Goal: Obtain resource: Obtain resource

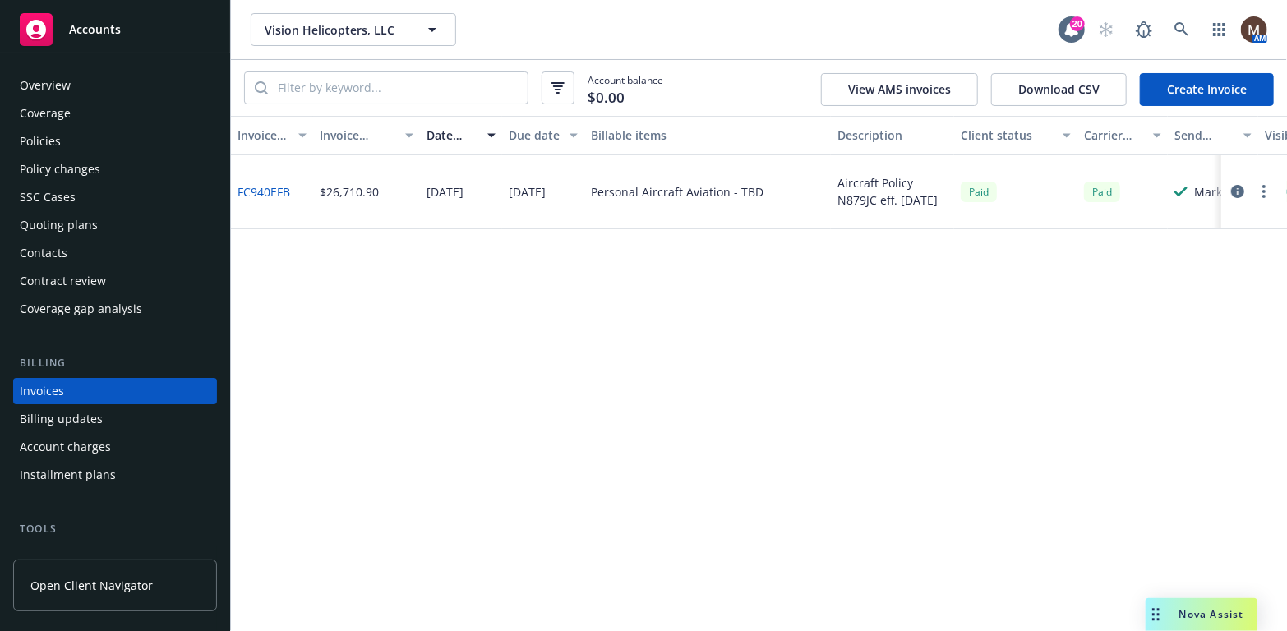
scroll to position [49, 0]
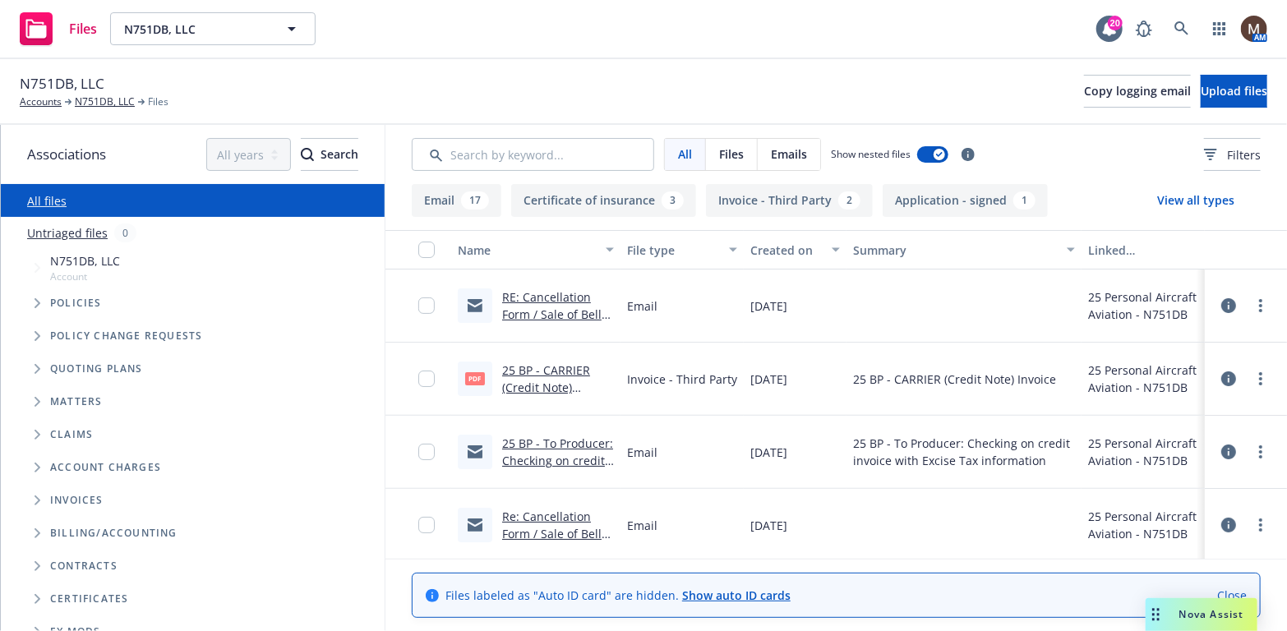
click at [561, 312] on link "RE: Cancellation Form / Sale of Bell 505, N751DB / N751DB, LLC" at bounding box center [551, 322] width 99 height 67
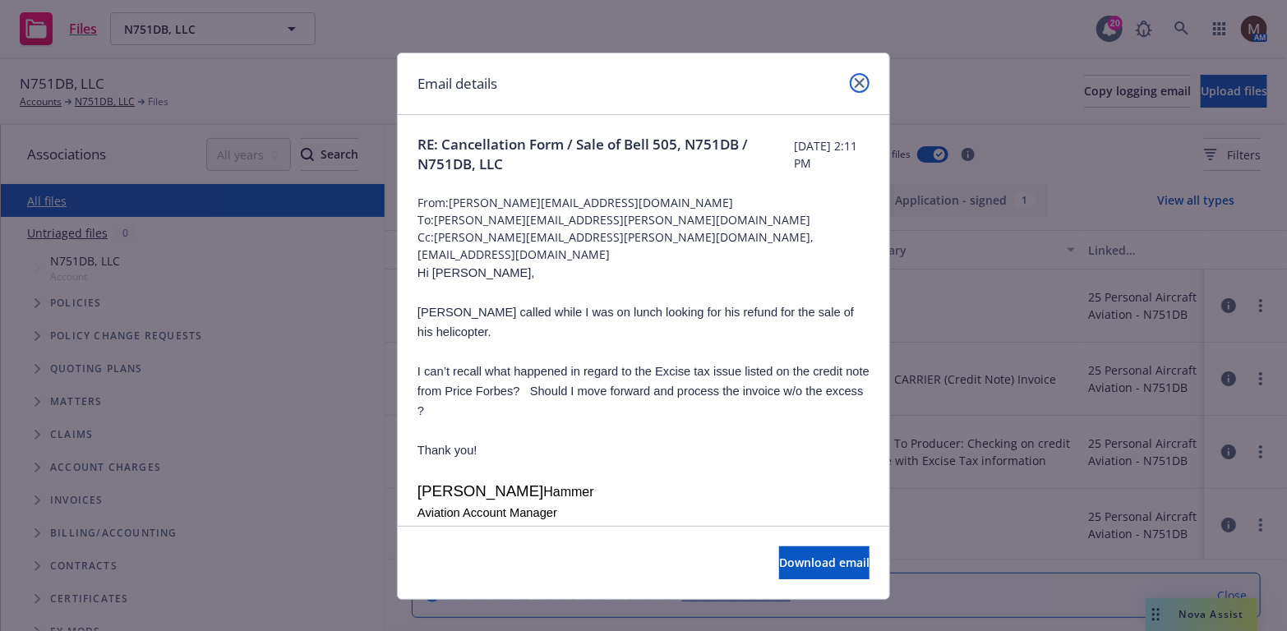
click at [858, 73] on link "close" at bounding box center [860, 83] width 20 height 20
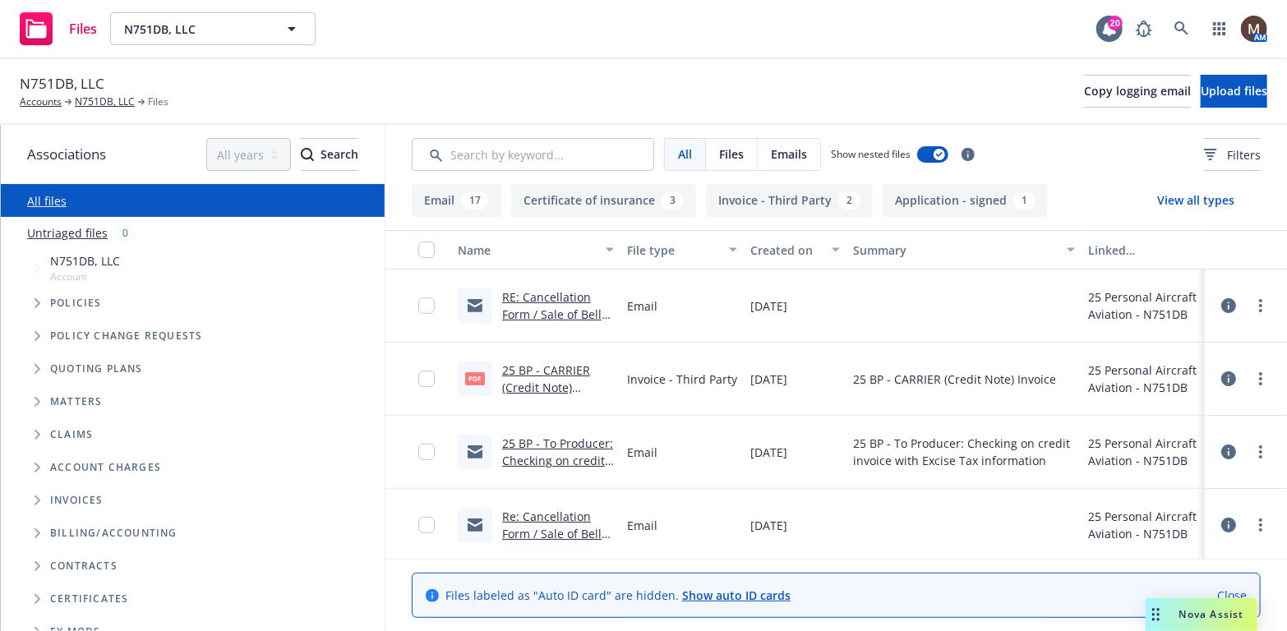
scroll to position [82, 0]
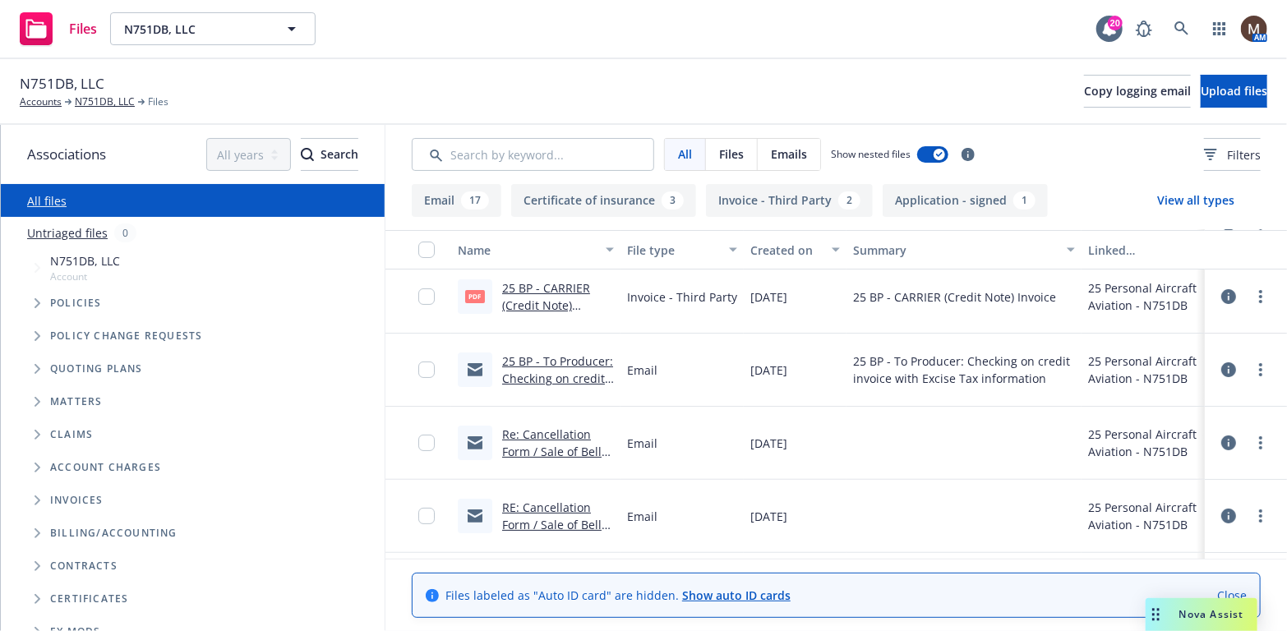
click at [551, 447] on link "Re: Cancellation Form / Sale of Bell 505, N751DB / N751DB, LLC" at bounding box center [551, 460] width 99 height 67
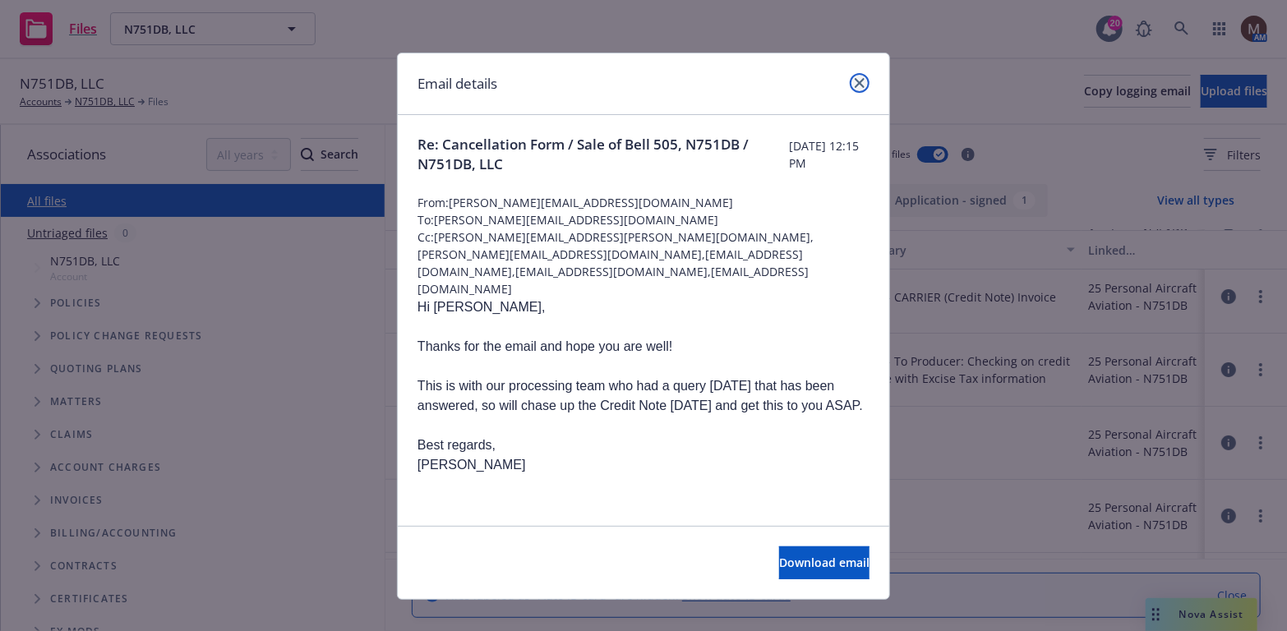
click at [851, 74] on link "close" at bounding box center [860, 83] width 20 height 20
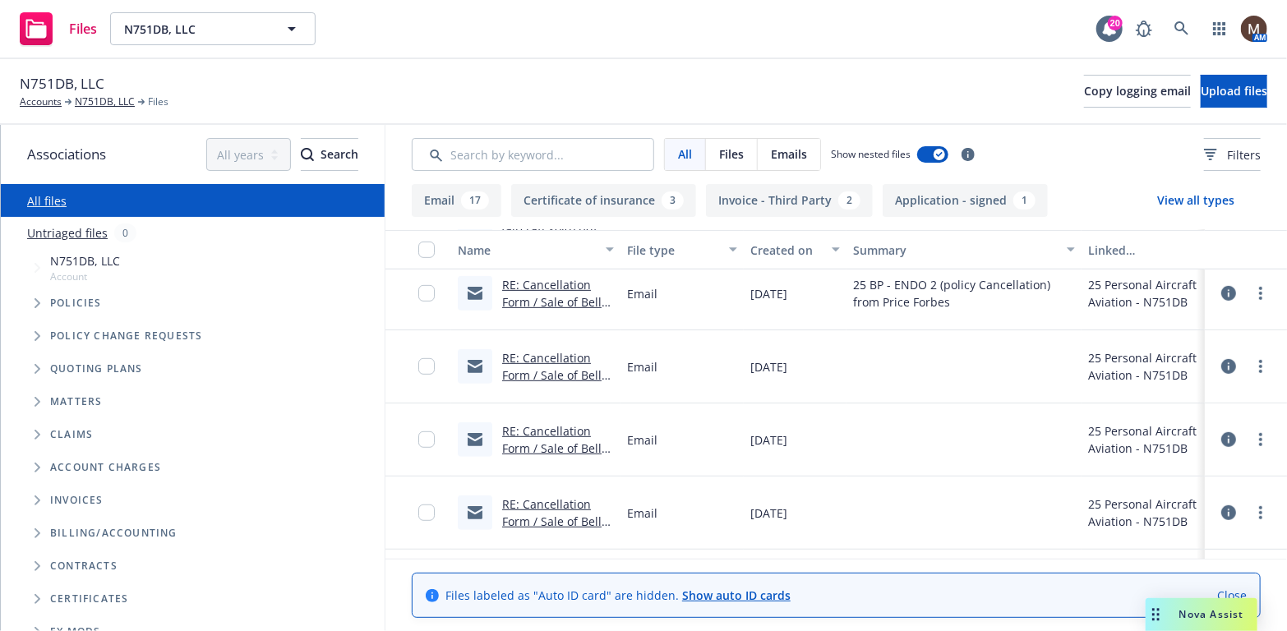
scroll to position [411, 0]
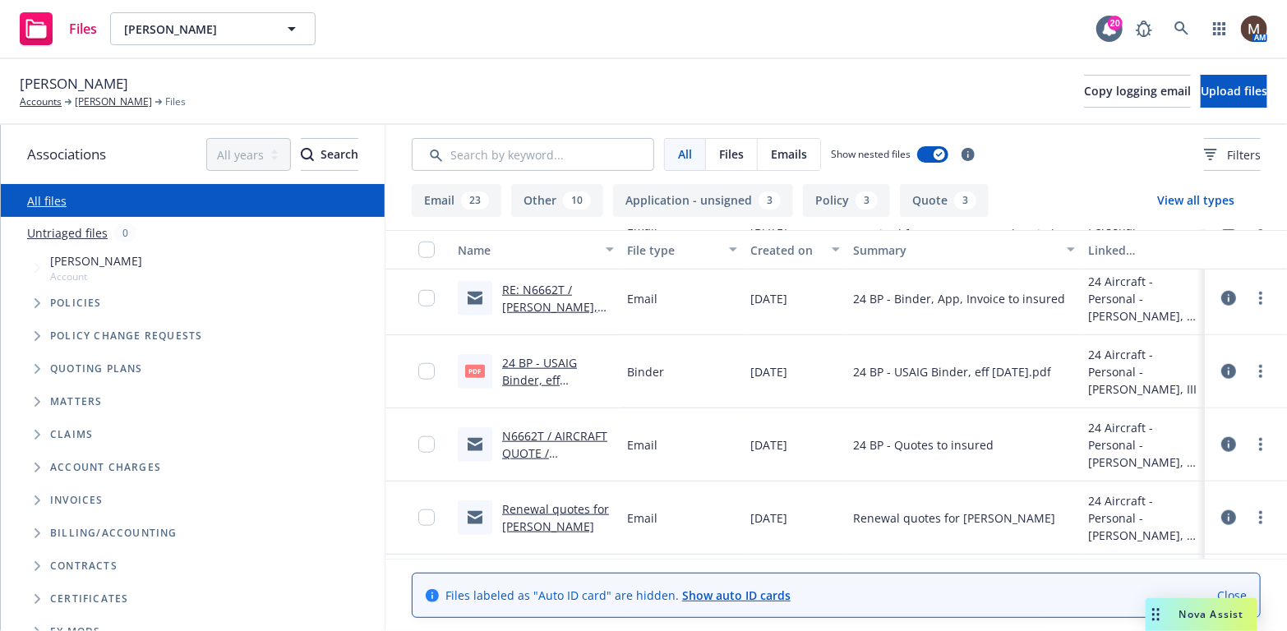
scroll to position [904, 0]
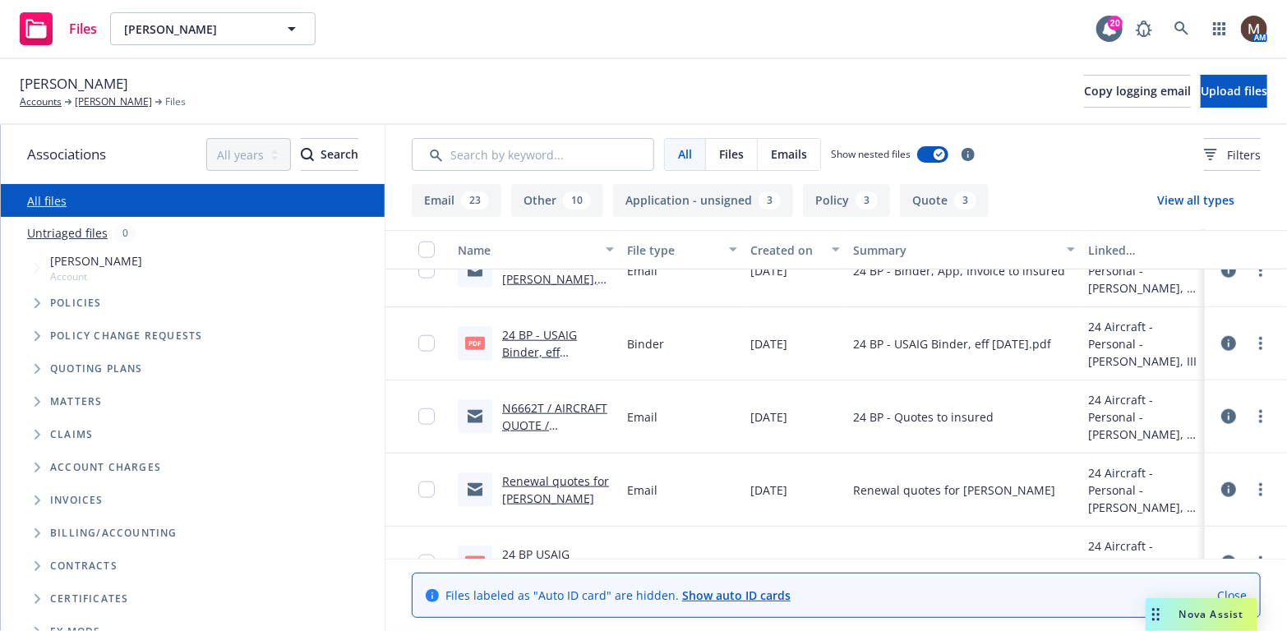
click at [567, 409] on link "N6662T / AIRCRAFT QUOTE / [PERSON_NAME]" at bounding box center [554, 425] width 105 height 50
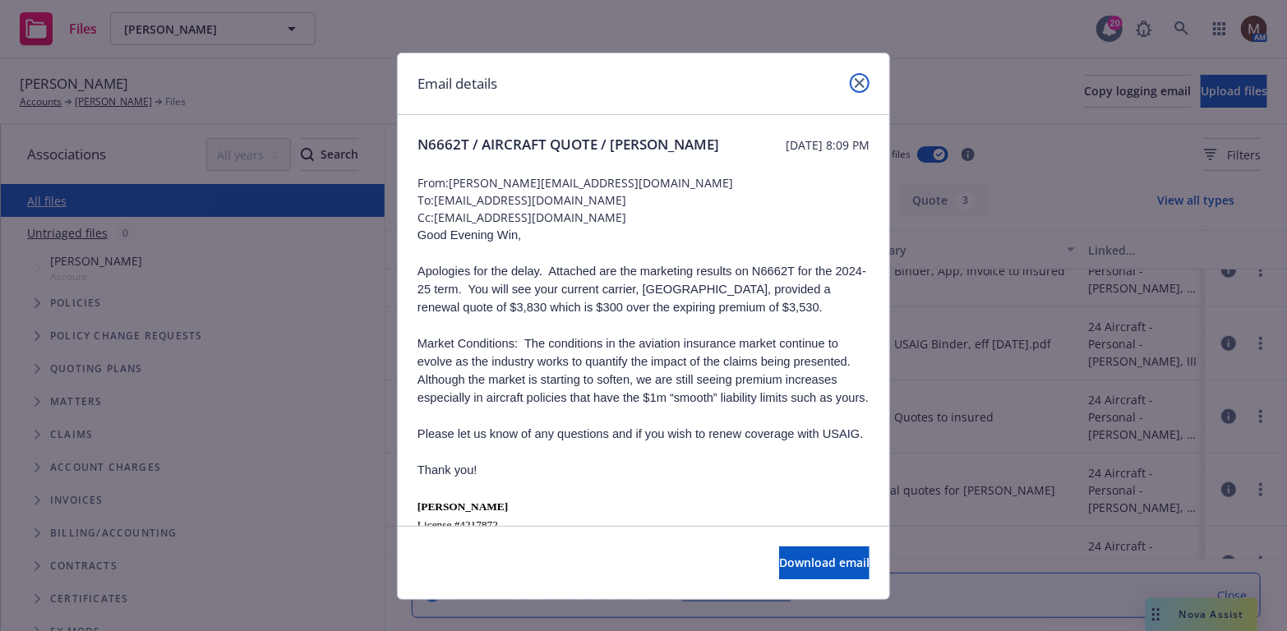
drag, startPoint x: 857, startPoint y: 78, endPoint x: 842, endPoint y: 96, distance: 23.9
click at [857, 78] on icon "close" at bounding box center [860, 83] width 10 height 10
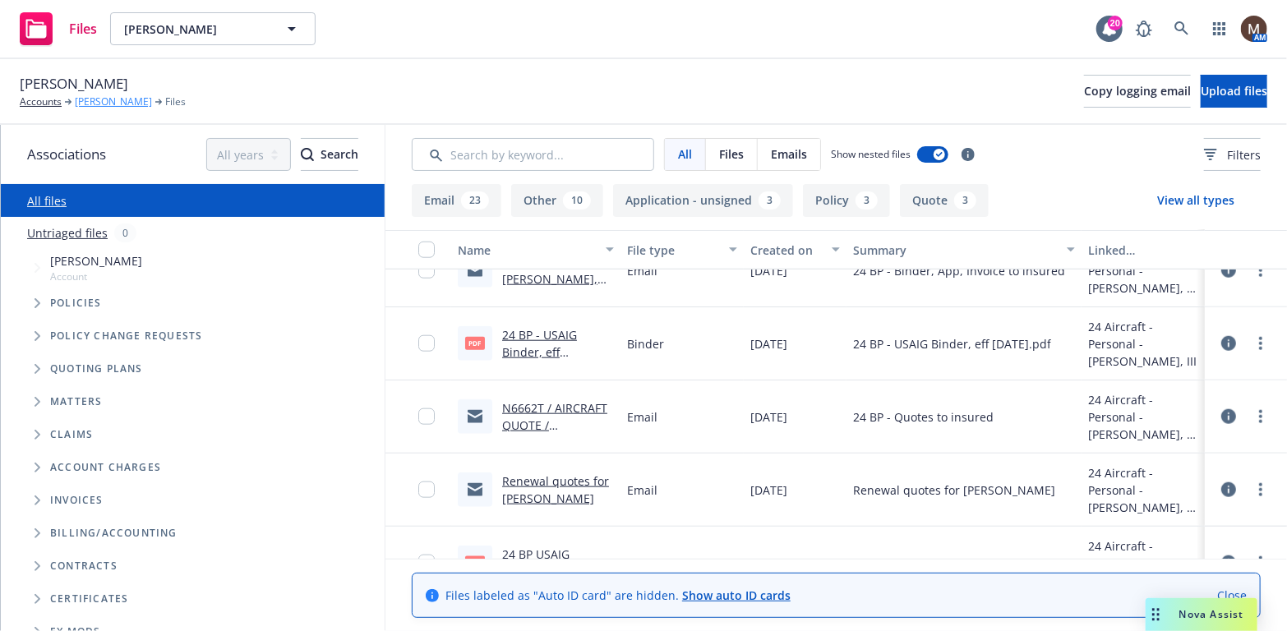
click at [101, 99] on link "[PERSON_NAME]" at bounding box center [113, 102] width 77 height 15
